Goal: Check status

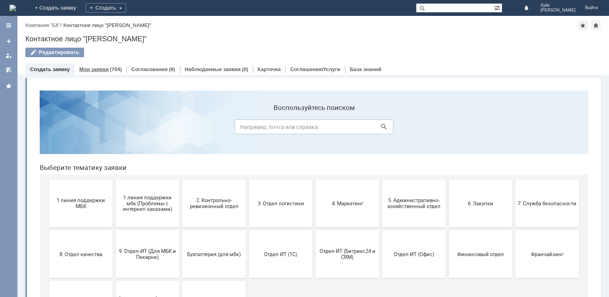
click at [105, 67] on link "Мои заявки" at bounding box center [93, 69] width 29 height 6
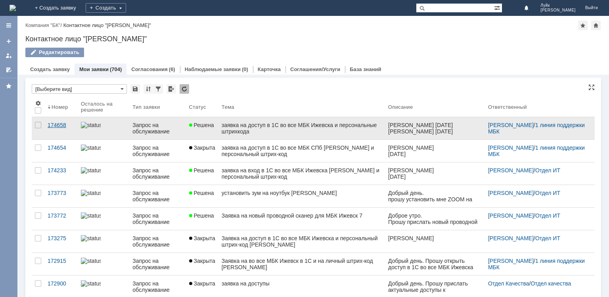
click at [59, 124] on div "174658" at bounding box center [61, 125] width 27 height 6
click at [61, 124] on div "174658" at bounding box center [61, 125] width 27 height 6
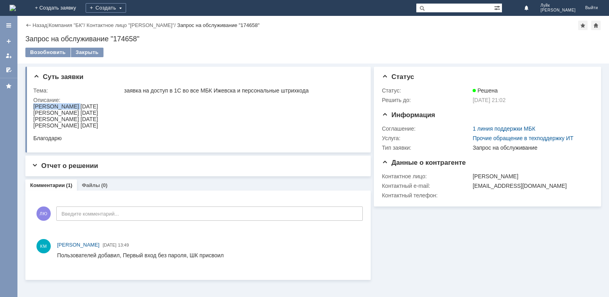
drag, startPoint x: 77, startPoint y: 105, endPoint x: 26, endPoint y: 105, distance: 50.8
click at [33, 105] on html "[PERSON_NAME] [DATE] [PERSON_NAME] [DATE] [PERSON_NAME] [DATE] [PERSON_NAME] [D…" at bounding box center [197, 122] width 328 height 38
